Goal: Check status: Check status

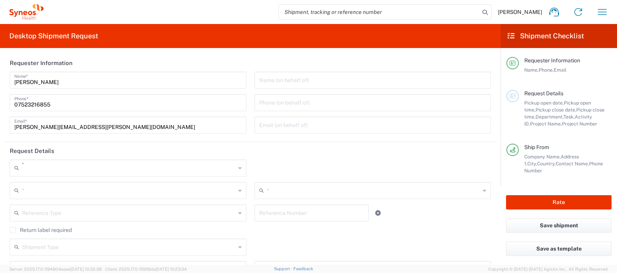
type input "8350"
type input "England"
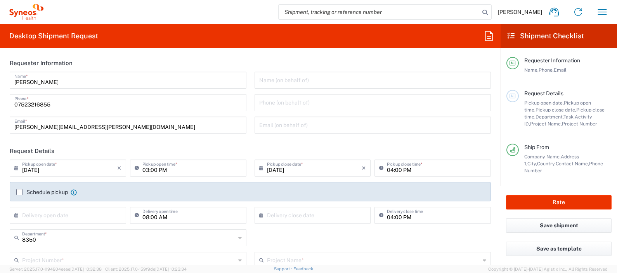
type input "United Kingdom"
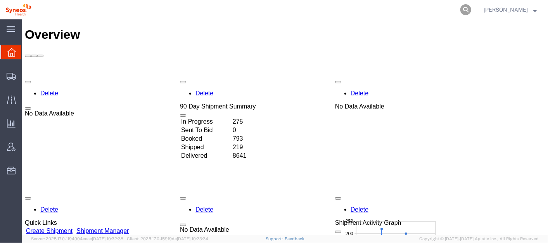
click at [471, 7] on icon at bounding box center [465, 9] width 11 height 11
paste input "56549978"
type input "56549978"
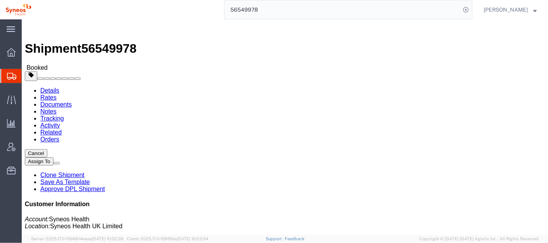
click span "button"
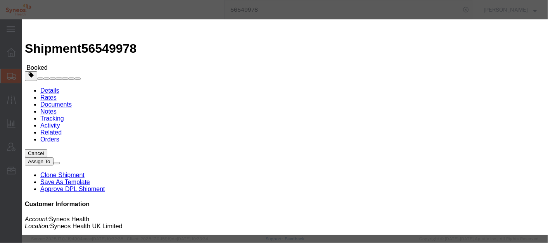
click div "[DATE] 2:00 PM"
type input "2:30 PM"
click button "Apply"
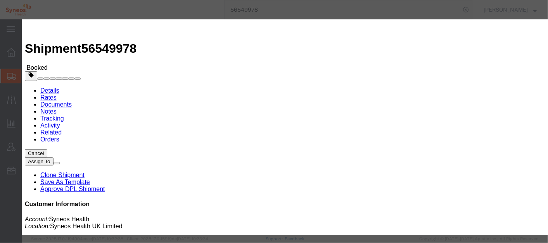
click div "[DATE] 4:00 PM"
type input "5:30 PM"
click button "Apply"
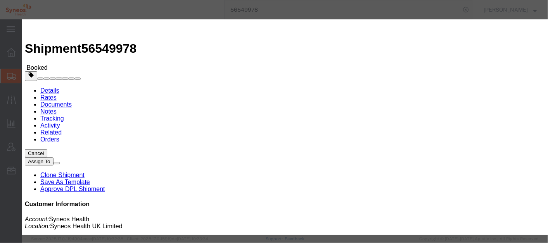
click icon
click button "Save"
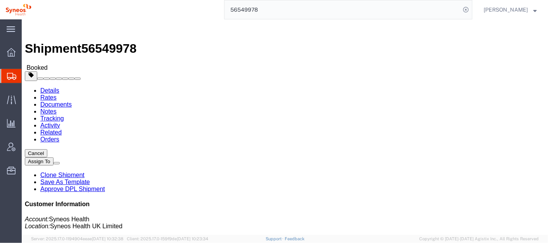
click button "Close"
click span "button"
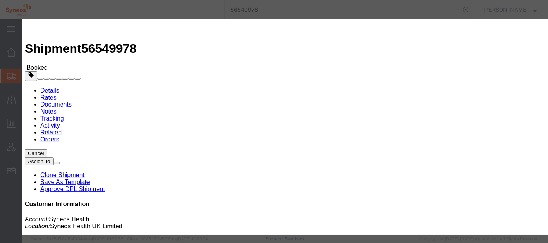
click div "[DATE] 2:00 PM"
click input "2:00 PM"
type input "10:00 AM"
click icon
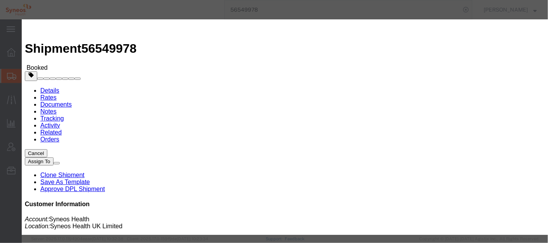
click button "Apply"
click icon
click button
click div "[DATE] 11:00 AM"
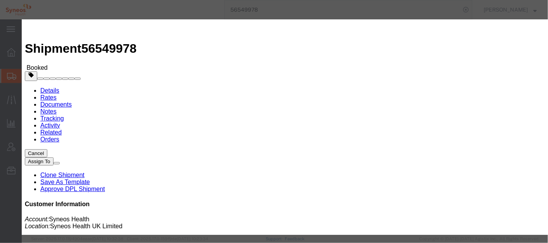
scroll to position [3, 0]
type input "4:00 PM"
click button "Apply"
click button "Save"
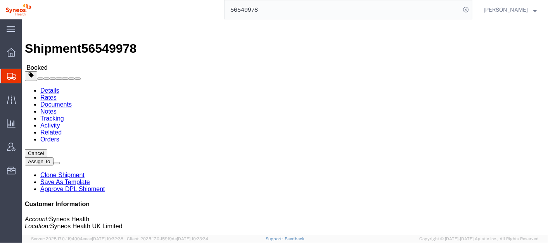
click button "Close"
click b "392316670960"
copy b "392316670960"
click b "JNBA"
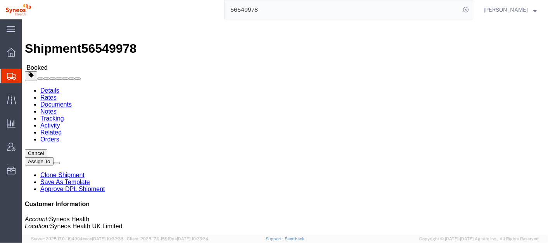
click b "JNBA"
copy b "JNBA"
click span "button"
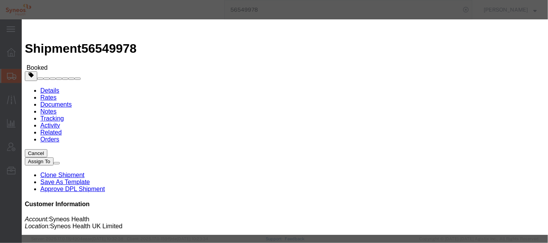
click input "JNBA"
click button "button"
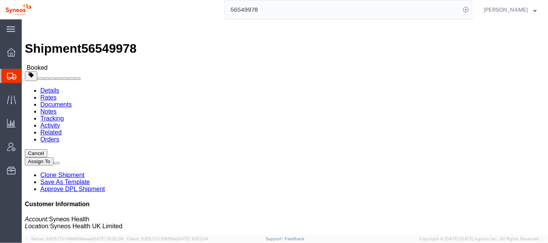
click b "2058"
copy b "2058"
click h2 "Shipment Detail"
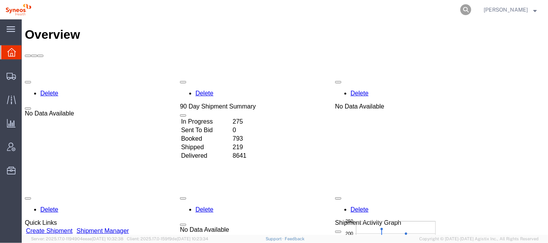
click at [471, 8] on icon at bounding box center [465, 9] width 11 height 11
paste input "56301970"
type input "56301970"
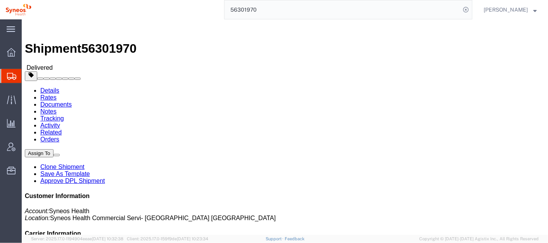
click div "Ship From Syneos Health (Syneos Health Deployments) 200 Crossing Blvd 3rd Floor…"
click div "Shipment Detail Ship From Syneos Health (Syneos Health Deployments) 200 Crossin…"
click h4 "Routing & Vehicle Information"
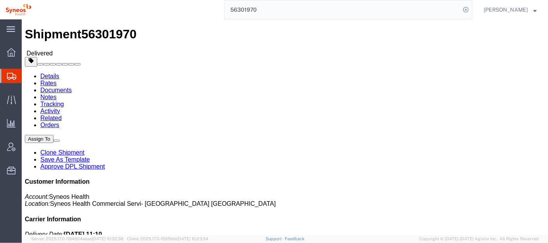
scroll to position [15, 0]
click link "Activity"
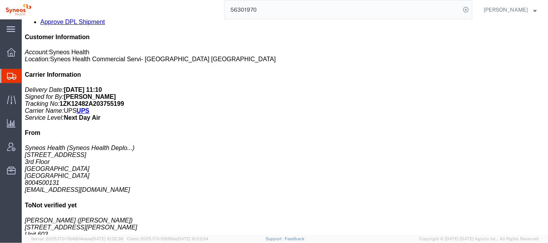
scroll to position [164, 0]
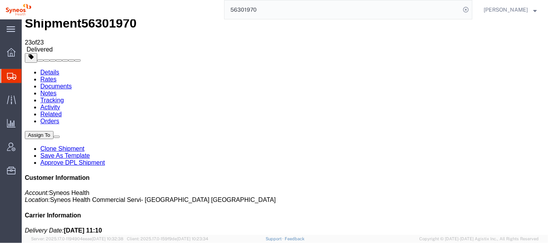
drag, startPoint x: 547, startPoint y: 156, endPoint x: 527, endPoint y: 88, distance: 71.3
click at [527, 189] on p "Account: Syneos Health Location: Syneos Health Commercial Servi- NJ US" at bounding box center [284, 196] width 520 height 14
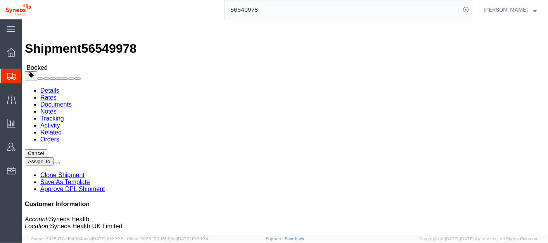
click link "Activity"
